Goal: Task Accomplishment & Management: Manage account settings

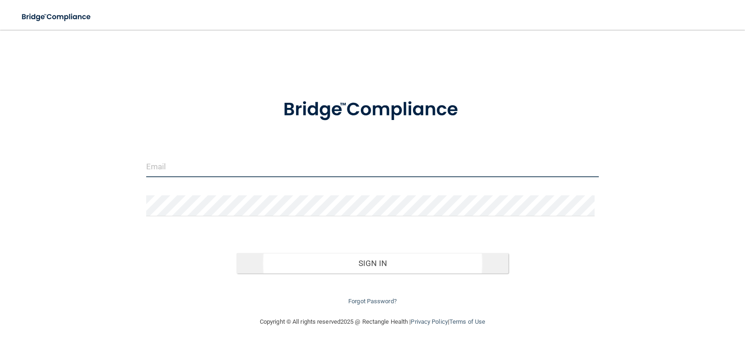
type input "[PERSON_NAME][EMAIL_ADDRESS][DOMAIN_NAME]"
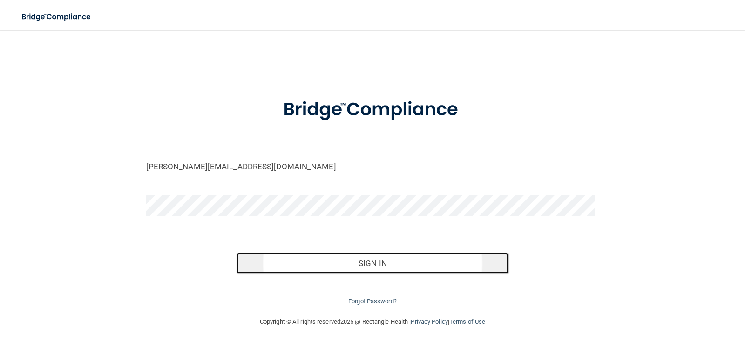
click at [371, 265] on button "Sign In" at bounding box center [373, 263] width 272 height 20
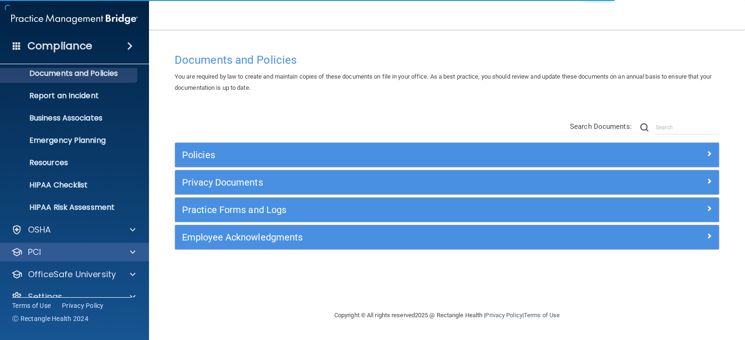
scroll to position [46, 0]
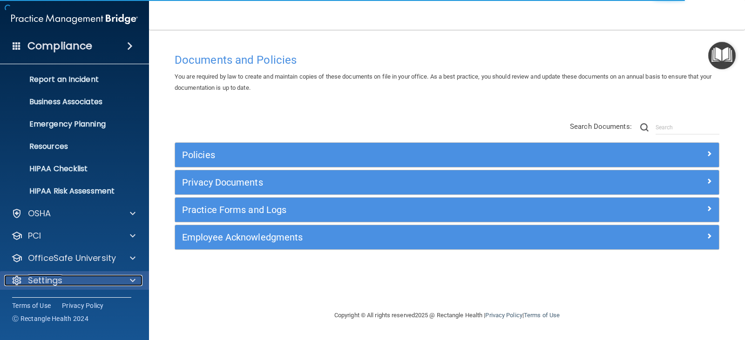
click at [135, 280] on span at bounding box center [133, 280] width 6 height 11
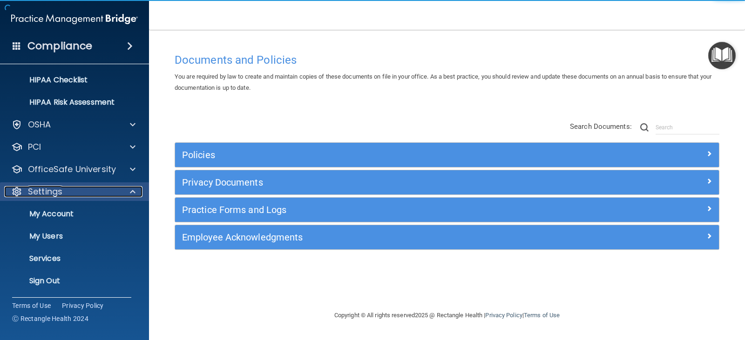
scroll to position [136, 0]
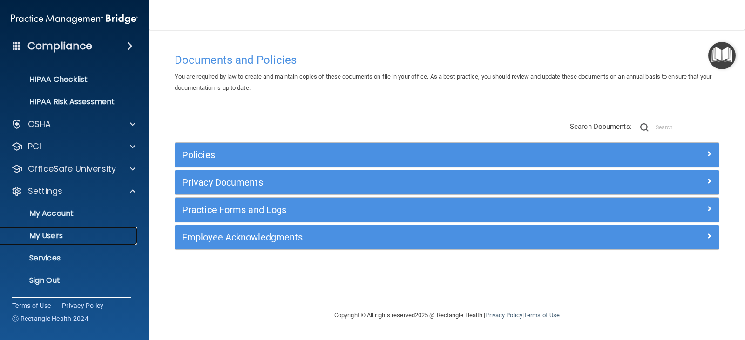
click at [54, 237] on p "My Users" at bounding box center [69, 235] width 127 height 9
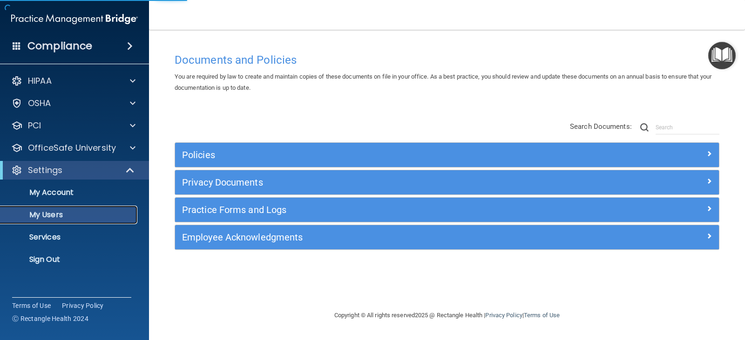
select select "20"
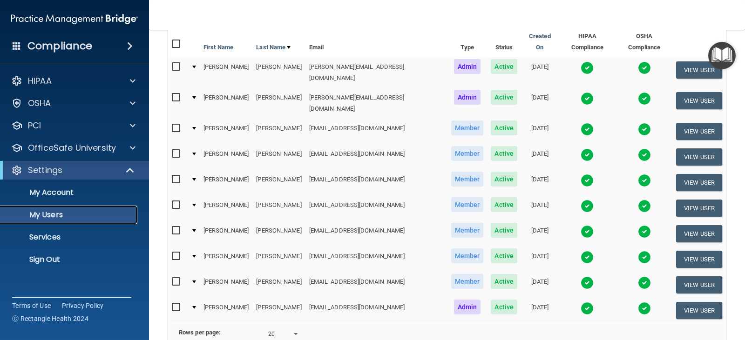
scroll to position [140, 0]
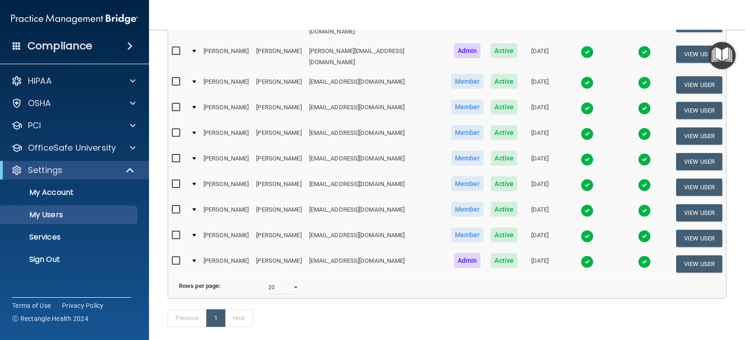
click at [175, 129] on input "checkbox" at bounding box center [177, 132] width 11 height 7
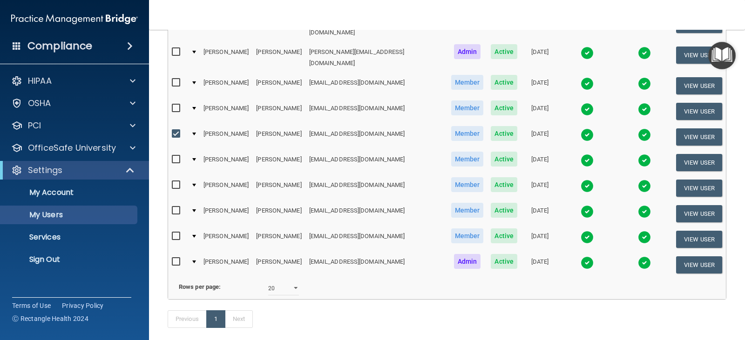
scroll to position [141, 0]
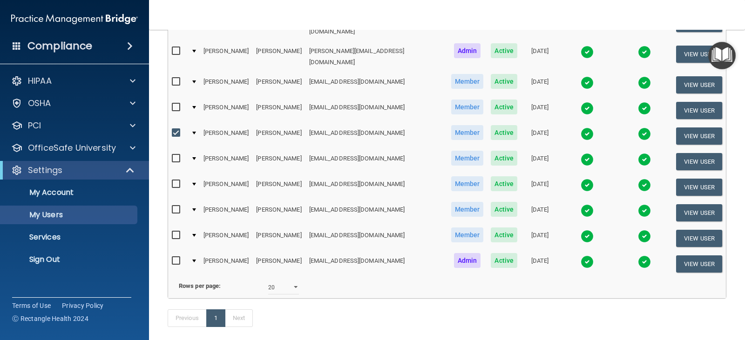
click at [197, 123] on td at bounding box center [193, 136] width 13 height 26
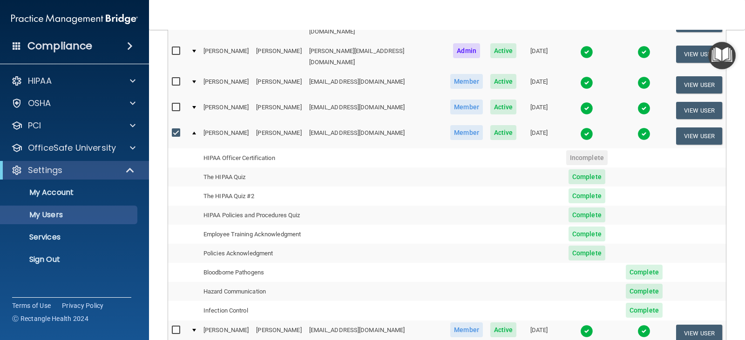
click at [176, 129] on input "checkbox" at bounding box center [177, 132] width 11 height 7
checkbox input "false"
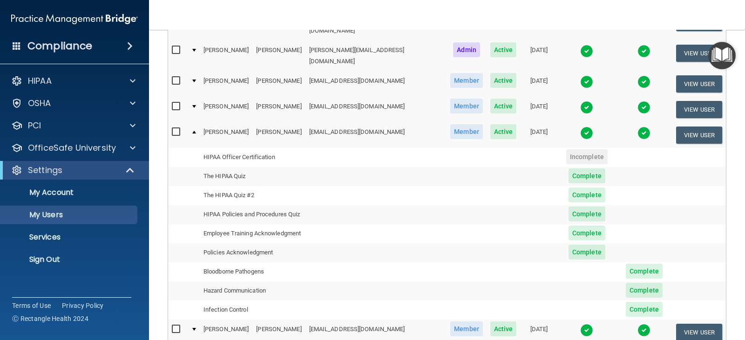
scroll to position [140, 0]
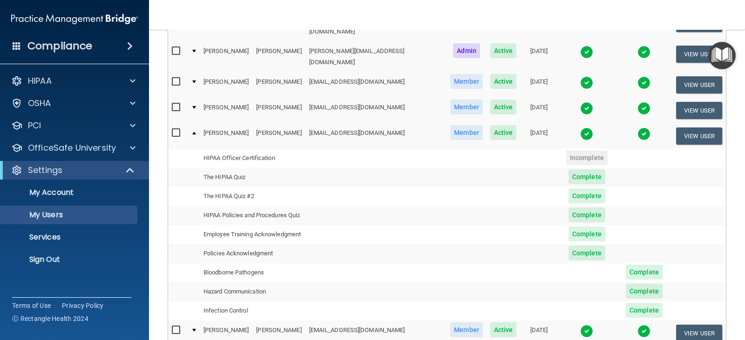
click at [196, 123] on td at bounding box center [193, 135] width 13 height 25
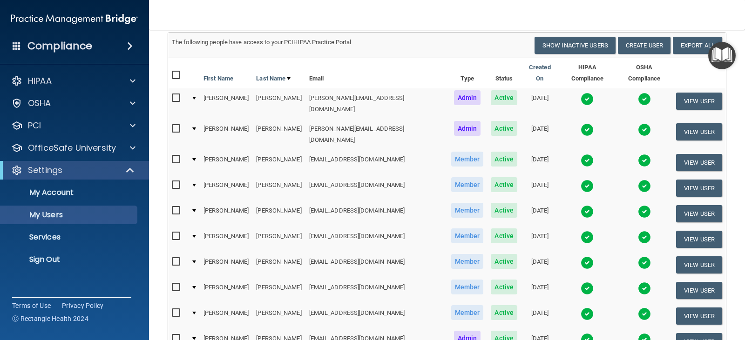
scroll to position [0, 0]
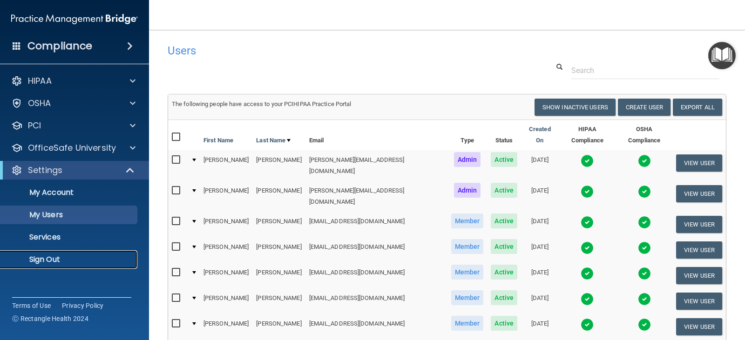
click at [53, 260] on p "Sign Out" at bounding box center [69, 259] width 127 height 9
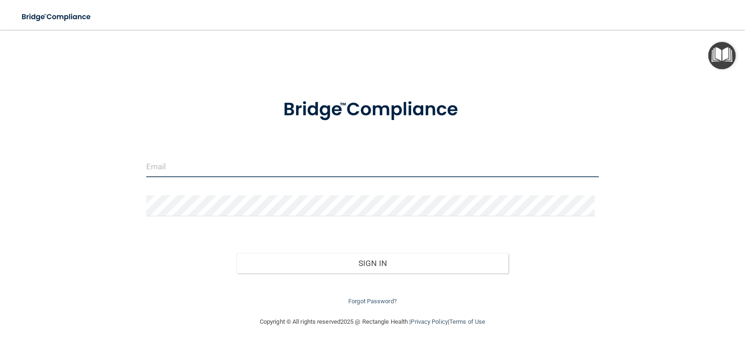
type input "[PERSON_NAME][EMAIL_ADDRESS][DOMAIN_NAME]"
